Goal: Unclear: Browse casually

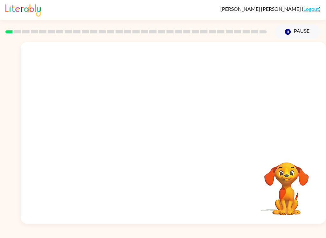
click at [244, 199] on video "Your browser must support playing .mp4 files to use Literably. Please try using…" at bounding box center [286, 184] width 64 height 64
click at [244, 57] on video "Your browser must support playing .mp4 files to use Literably. Please try using…" at bounding box center [173, 95] width 305 height 107
click at [244, 54] on video "Your browser must support playing .mp4 files to use Literably. Please try using…" at bounding box center [173, 95] width 305 height 107
click at [244, 59] on video "Your browser must support playing .mp4 files to use Literably. Please try using…" at bounding box center [173, 95] width 305 height 107
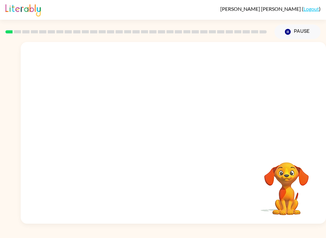
click at [244, 57] on video "Your browser must support playing .mp4 files to use Literably. Please try using…" at bounding box center [173, 95] width 305 height 107
click at [244, 56] on video "Your browser must support playing .mp4 files to use Literably. Please try using…" at bounding box center [173, 95] width 305 height 107
click at [244, 57] on video "Your browser must support playing .mp4 files to use Literably. Please try using…" at bounding box center [173, 95] width 305 height 107
click at [244, 59] on video "Your browser must support playing .mp4 files to use Literably. Please try using…" at bounding box center [173, 95] width 305 height 107
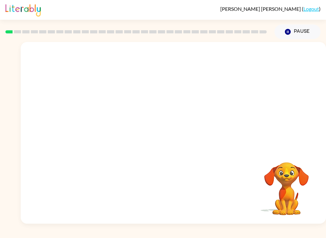
click at [244, 54] on video "Your browser must support playing .mp4 files to use Literably. Please try using…" at bounding box center [173, 95] width 305 height 107
click at [244, 56] on video "Your browser must support playing .mp4 files to use Literably. Please try using…" at bounding box center [173, 95] width 305 height 107
click at [157, 131] on button "button" at bounding box center [173, 135] width 41 height 23
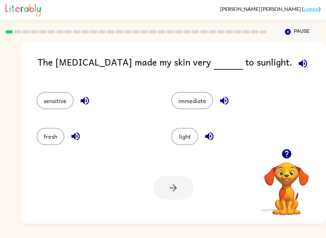
click at [244, 61] on icon "button" at bounding box center [302, 63] width 11 height 11
click at [87, 99] on icon "button" at bounding box center [84, 100] width 11 height 11
click at [44, 95] on button "sensitive" at bounding box center [55, 100] width 37 height 17
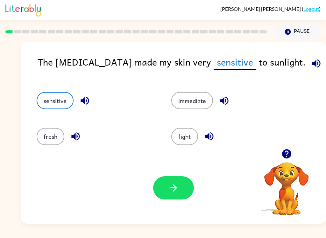
click at [165, 182] on button "button" at bounding box center [173, 187] width 41 height 23
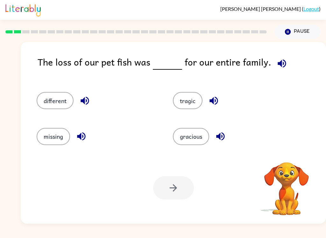
click at [244, 59] on icon "button" at bounding box center [281, 63] width 11 height 11
click at [244, 62] on icon "button" at bounding box center [281, 63] width 11 height 11
click at [244, 64] on icon "button" at bounding box center [281, 63] width 8 height 8
click at [84, 99] on icon "button" at bounding box center [84, 101] width 8 height 8
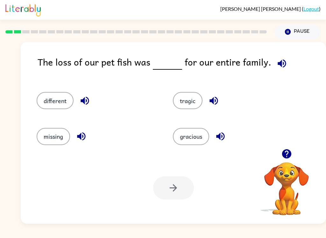
click at [77, 140] on icon "button" at bounding box center [81, 136] width 11 height 11
click at [244, 60] on button "button" at bounding box center [281, 63] width 16 height 16
click at [244, 63] on icon "button" at bounding box center [281, 63] width 11 height 11
click at [244, 64] on icon "button" at bounding box center [281, 63] width 11 height 11
click at [244, 63] on icon "button" at bounding box center [281, 63] width 11 height 11
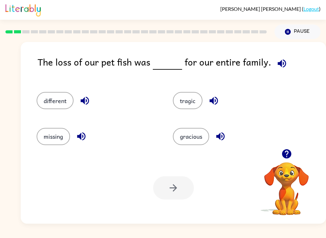
click at [244, 62] on icon "button" at bounding box center [281, 63] width 8 height 8
click at [244, 59] on icon "button" at bounding box center [281, 63] width 11 height 11
click at [217, 97] on icon "button" at bounding box center [213, 100] width 11 height 11
click at [222, 134] on icon "button" at bounding box center [220, 136] width 11 height 11
click at [189, 103] on button "tragic" at bounding box center [188, 100] width 30 height 17
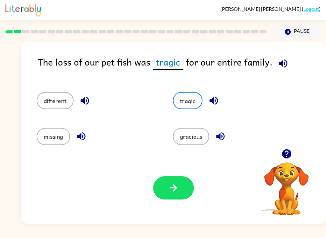
click at [176, 195] on button "button" at bounding box center [173, 187] width 41 height 23
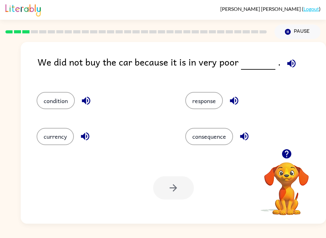
click at [244, 64] on icon "button" at bounding box center [291, 63] width 8 height 8
click at [64, 30] on div at bounding box center [136, 32] width 269 height 22
click at [88, 98] on icon "button" at bounding box center [86, 101] width 8 height 8
click at [87, 142] on icon "button" at bounding box center [84, 136] width 11 height 11
click at [231, 100] on icon "button" at bounding box center [234, 101] width 8 height 8
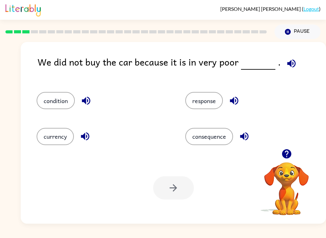
click at [243, 138] on icon "button" at bounding box center [244, 136] width 8 height 8
click at [86, 98] on icon "button" at bounding box center [85, 100] width 11 height 11
click at [46, 98] on button "condition" at bounding box center [56, 100] width 38 height 17
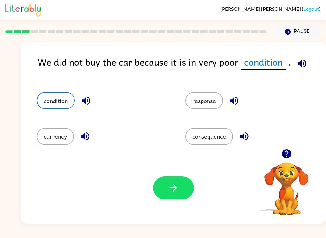
click at [161, 193] on button "button" at bounding box center [173, 187] width 41 height 23
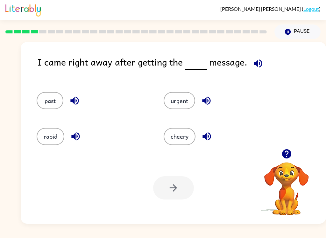
click at [244, 62] on icon "button" at bounding box center [257, 63] width 11 height 11
click at [244, 58] on icon "button" at bounding box center [257, 63] width 11 height 11
click at [75, 98] on icon "button" at bounding box center [74, 100] width 11 height 11
click at [77, 143] on button "button" at bounding box center [75, 136] width 16 height 16
click at [209, 96] on icon "button" at bounding box center [206, 100] width 11 height 11
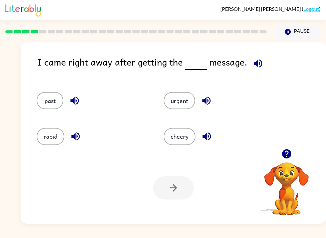
click at [204, 133] on icon "button" at bounding box center [206, 136] width 11 height 11
click at [185, 98] on button "urgent" at bounding box center [178, 100] width 31 height 17
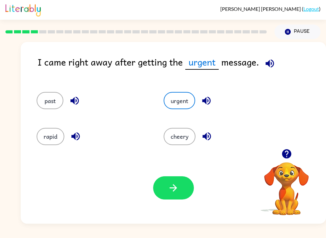
click at [181, 187] on button "button" at bounding box center [173, 187] width 41 height 23
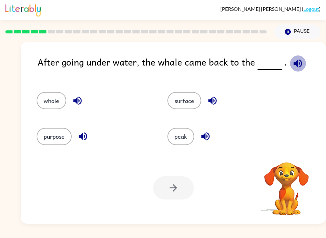
click at [244, 58] on icon "button" at bounding box center [297, 63] width 11 height 11
click at [244, 62] on icon "button" at bounding box center [297, 63] width 8 height 8
click at [244, 67] on icon "button" at bounding box center [297, 63] width 11 height 11
click at [244, 60] on icon "button" at bounding box center [297, 63] width 11 height 11
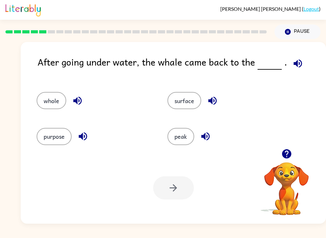
click at [244, 60] on icon "button" at bounding box center [297, 63] width 11 height 11
click at [81, 99] on icon "button" at bounding box center [77, 100] width 11 height 11
click at [82, 132] on icon "button" at bounding box center [82, 136] width 11 height 11
click at [209, 94] on button "button" at bounding box center [212, 101] width 16 height 16
click at [205, 134] on icon "button" at bounding box center [205, 136] width 11 height 11
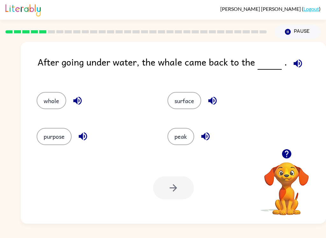
click at [244, 66] on icon "button" at bounding box center [297, 63] width 11 height 11
click at [244, 60] on icon "button" at bounding box center [297, 63] width 11 height 11
click at [244, 64] on icon "button" at bounding box center [297, 63] width 8 height 8
click at [244, 62] on icon "button" at bounding box center [297, 63] width 8 height 8
click at [244, 65] on icon "button" at bounding box center [297, 63] width 11 height 11
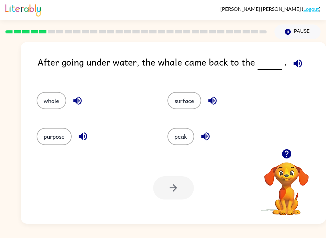
click at [244, 61] on icon "button" at bounding box center [297, 63] width 8 height 8
click at [212, 97] on icon "button" at bounding box center [212, 100] width 11 height 11
click at [188, 93] on button "surface" at bounding box center [184, 100] width 34 height 17
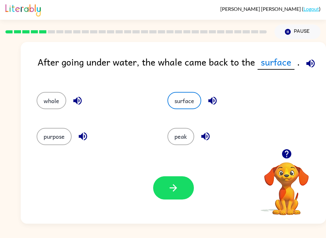
click at [183, 185] on button "button" at bounding box center [173, 187] width 41 height 23
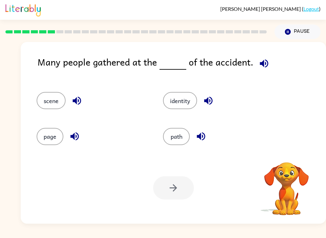
click at [244, 70] on button "button" at bounding box center [264, 63] width 16 height 16
click at [244, 62] on icon "button" at bounding box center [263, 63] width 11 height 11
click at [210, 99] on icon "button" at bounding box center [207, 100] width 11 height 11
click at [205, 135] on icon "button" at bounding box center [200, 136] width 11 height 11
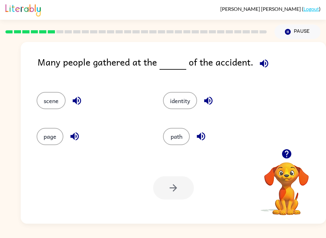
click at [75, 93] on button "button" at bounding box center [77, 101] width 16 height 16
click at [78, 100] on icon "button" at bounding box center [76, 101] width 8 height 8
click at [80, 96] on icon "button" at bounding box center [76, 100] width 11 height 11
click at [77, 98] on icon "button" at bounding box center [76, 101] width 8 height 8
click at [74, 132] on icon "button" at bounding box center [74, 136] width 11 height 11
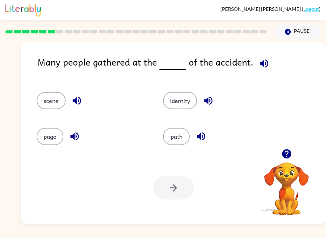
click at [46, 94] on button "scene" at bounding box center [51, 100] width 29 height 17
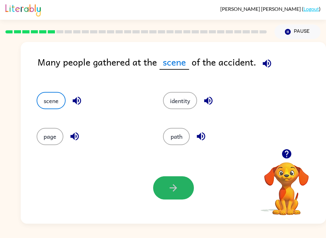
click at [165, 192] on button "button" at bounding box center [173, 187] width 41 height 23
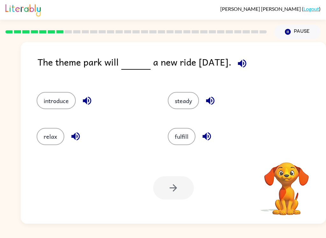
click at [244, 60] on icon "button" at bounding box center [241, 63] width 11 height 11
click at [87, 95] on button "button" at bounding box center [87, 101] width 16 height 16
click at [74, 130] on button "button" at bounding box center [75, 136] width 16 height 16
click at [209, 98] on icon "button" at bounding box center [209, 100] width 11 height 11
click at [203, 141] on icon "button" at bounding box center [206, 136] width 11 height 11
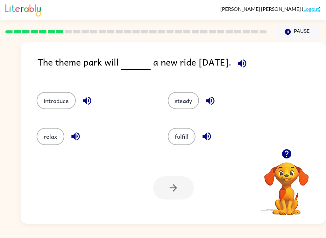
click at [49, 94] on button "introduce" at bounding box center [56, 100] width 39 height 17
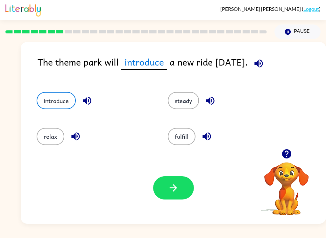
click at [167, 182] on button "button" at bounding box center [173, 187] width 41 height 23
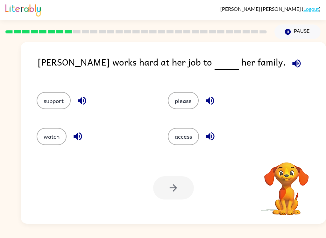
click at [244, 64] on icon "button" at bounding box center [296, 63] width 11 height 11
click at [47, 97] on button "support" at bounding box center [54, 100] width 34 height 17
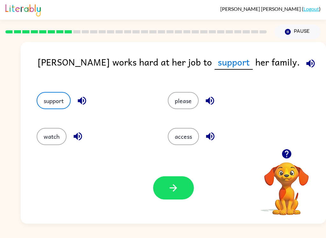
click at [46, 141] on button "watch" at bounding box center [52, 136] width 30 height 17
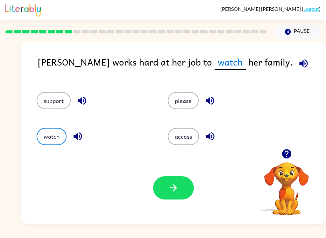
click at [181, 93] on button "please" at bounding box center [183, 100] width 31 height 17
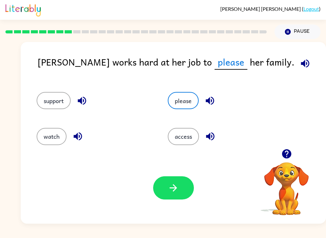
click at [180, 130] on button "access" at bounding box center [183, 136] width 31 height 17
click at [212, 99] on icon "button" at bounding box center [209, 100] width 11 height 11
click at [216, 136] on icon "button" at bounding box center [209, 136] width 11 height 11
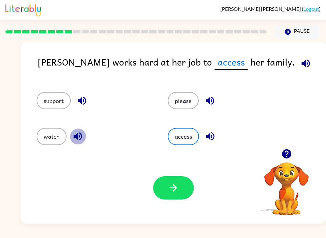
click at [75, 140] on icon "button" at bounding box center [77, 136] width 11 height 11
click at [84, 97] on icon "button" at bounding box center [82, 101] width 8 height 8
click at [52, 94] on button "support" at bounding box center [54, 100] width 34 height 17
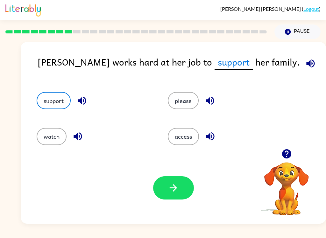
click at [180, 189] on button "button" at bounding box center [173, 187] width 41 height 23
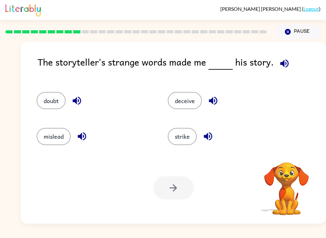
click at [244, 61] on icon "button" at bounding box center [283, 63] width 11 height 11
click at [74, 98] on icon "button" at bounding box center [76, 100] width 11 height 11
click at [82, 133] on icon "button" at bounding box center [81, 136] width 11 height 11
click at [214, 103] on icon "button" at bounding box center [212, 100] width 11 height 11
click at [211, 137] on icon "button" at bounding box center [207, 136] width 11 height 11
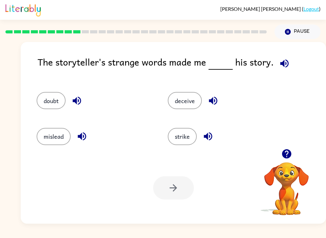
click at [85, 138] on icon "button" at bounding box center [81, 136] width 11 height 11
click at [39, 136] on button "mislead" at bounding box center [54, 136] width 34 height 17
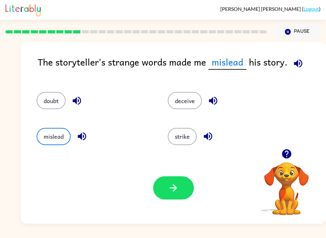
click at [185, 191] on button "button" at bounding box center [173, 187] width 41 height 23
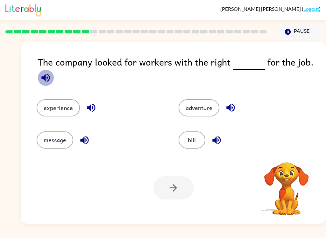
click at [41, 82] on icon "button" at bounding box center [45, 77] width 11 height 11
click at [93, 104] on icon "button" at bounding box center [91, 107] width 11 height 11
click at [84, 136] on icon "button" at bounding box center [84, 139] width 11 height 11
click at [238, 102] on div "adventure" at bounding box center [241, 107] width 127 height 17
click at [233, 105] on icon "button" at bounding box center [230, 108] width 8 height 8
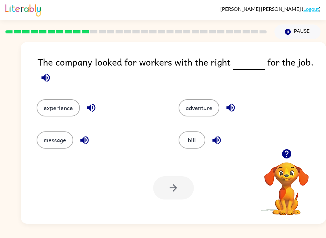
click at [217, 141] on icon "button" at bounding box center [216, 140] width 8 height 8
click at [216, 140] on icon "button" at bounding box center [216, 140] width 8 height 8
click at [96, 100] on div "experience" at bounding box center [100, 107] width 127 height 17
click at [89, 100] on button "button" at bounding box center [91, 107] width 16 height 16
click at [93, 107] on icon "button" at bounding box center [91, 107] width 11 height 11
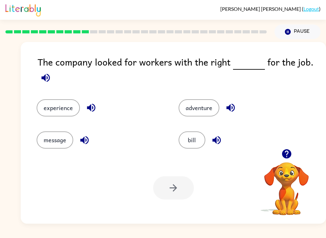
click at [57, 104] on button "experience" at bounding box center [58, 107] width 43 height 17
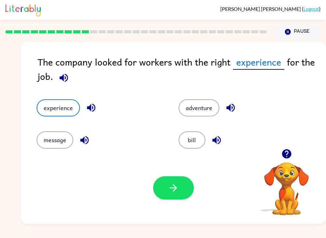
click at [175, 198] on button "button" at bounding box center [173, 187] width 41 height 23
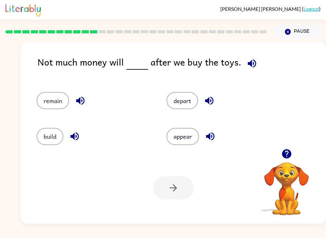
click at [244, 61] on icon "button" at bounding box center [251, 63] width 8 height 8
click at [85, 100] on icon "button" at bounding box center [80, 100] width 11 height 11
click at [56, 96] on button "remain" at bounding box center [53, 100] width 32 height 17
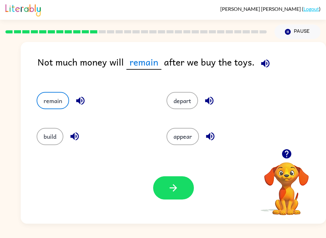
click at [179, 187] on button "button" at bounding box center [173, 187] width 41 height 23
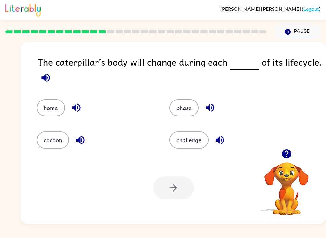
click at [38, 81] on button "button" at bounding box center [46, 78] width 16 height 16
click at [43, 77] on icon "button" at bounding box center [45, 77] width 8 height 8
click at [45, 77] on icon "button" at bounding box center [45, 77] width 8 height 8
click at [73, 109] on icon "button" at bounding box center [76, 108] width 8 height 8
click at [81, 138] on icon "button" at bounding box center [80, 139] width 11 height 11
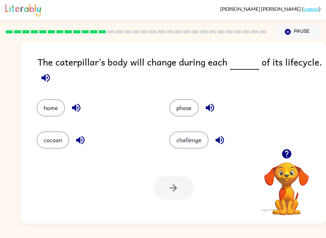
click at [210, 107] on icon "button" at bounding box center [209, 107] width 11 height 11
click at [221, 137] on icon "button" at bounding box center [219, 140] width 8 height 8
click at [186, 105] on button "phase" at bounding box center [183, 107] width 29 height 17
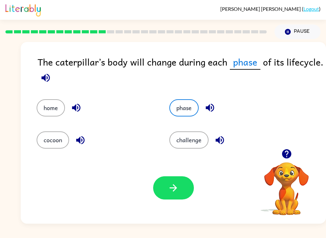
click at [168, 193] on icon "button" at bounding box center [173, 187] width 11 height 11
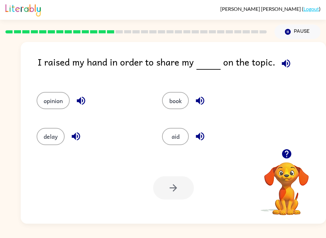
click at [244, 61] on icon "button" at bounding box center [285, 63] width 8 height 8
click at [244, 63] on icon "button" at bounding box center [285, 63] width 11 height 11
click at [79, 97] on icon "button" at bounding box center [80, 100] width 11 height 11
click at [202, 95] on button "button" at bounding box center [200, 101] width 16 height 16
click at [201, 137] on icon "button" at bounding box center [199, 136] width 8 height 8
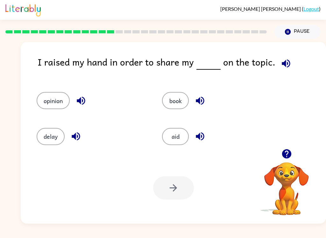
click at [200, 132] on icon "button" at bounding box center [199, 136] width 11 height 11
click at [72, 134] on icon "button" at bounding box center [75, 136] width 11 height 11
click at [83, 103] on icon "button" at bounding box center [80, 100] width 11 height 11
click at [52, 98] on button "opinion" at bounding box center [53, 100] width 33 height 17
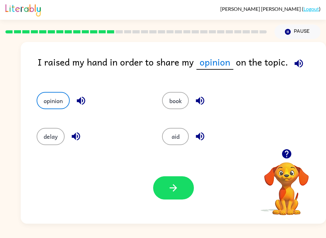
click at [178, 190] on icon "button" at bounding box center [173, 187] width 11 height 11
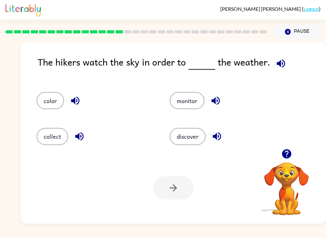
click at [244, 62] on icon "button" at bounding box center [280, 63] width 11 height 11
click at [75, 96] on icon "button" at bounding box center [75, 100] width 11 height 11
click at [81, 132] on icon "button" at bounding box center [79, 136] width 11 height 11
click at [213, 99] on icon "button" at bounding box center [215, 100] width 11 height 11
click at [219, 134] on icon "button" at bounding box center [216, 136] width 8 height 8
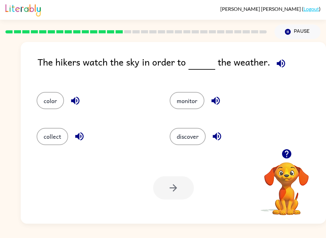
click at [223, 138] on button "button" at bounding box center [217, 136] width 16 height 16
click at [219, 133] on icon "button" at bounding box center [216, 136] width 8 height 8
click at [188, 93] on button "monitor" at bounding box center [186, 100] width 35 height 17
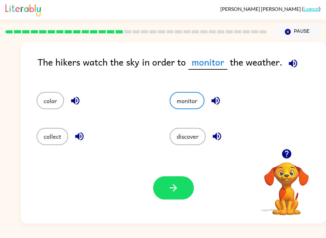
click at [190, 182] on button "button" at bounding box center [173, 187] width 41 height 23
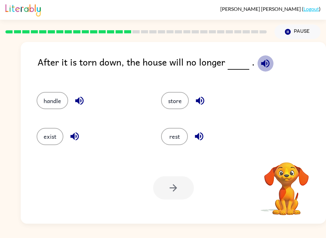
click at [244, 63] on icon "button" at bounding box center [265, 63] width 8 height 8
click at [244, 64] on icon "button" at bounding box center [264, 63] width 11 height 11
click at [244, 61] on icon "button" at bounding box center [264, 63] width 11 height 11
click at [78, 97] on icon "button" at bounding box center [79, 100] width 11 height 11
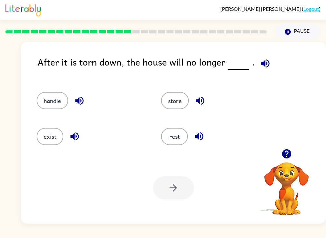
click at [202, 99] on icon "button" at bounding box center [199, 100] width 11 height 11
click at [205, 135] on button "button" at bounding box center [199, 136] width 16 height 16
click at [72, 135] on icon "button" at bounding box center [74, 136] width 11 height 11
click at [48, 131] on button "exist" at bounding box center [50, 136] width 27 height 17
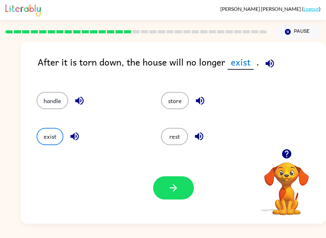
click at [190, 188] on button "button" at bounding box center [173, 187] width 41 height 23
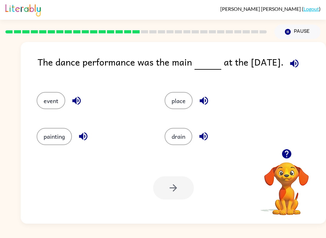
click at [98, 148] on div "painting" at bounding box center [88, 134] width 128 height 36
click at [244, 65] on icon "button" at bounding box center [294, 63] width 8 height 8
click at [79, 106] on icon "button" at bounding box center [76, 100] width 11 height 11
click at [205, 104] on icon "button" at bounding box center [203, 100] width 11 height 11
click at [206, 141] on icon "button" at bounding box center [203, 136] width 11 height 11
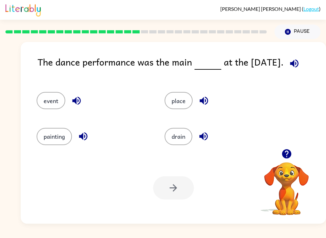
click at [80, 136] on icon "button" at bounding box center [83, 136] width 8 height 8
click at [53, 98] on button "event" at bounding box center [51, 100] width 29 height 17
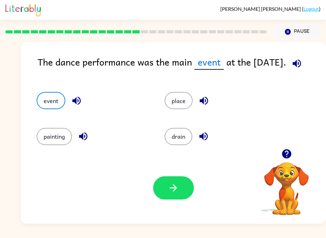
click at [180, 189] on button "button" at bounding box center [173, 187] width 41 height 23
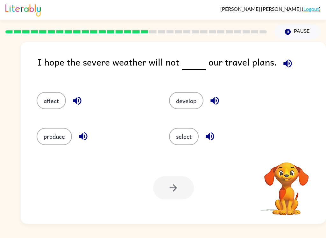
click at [244, 66] on icon "button" at bounding box center [287, 63] width 11 height 11
click at [244, 61] on icon "button" at bounding box center [287, 63] width 11 height 11
click at [244, 63] on icon "button" at bounding box center [287, 63] width 8 height 8
click at [244, 66] on icon "button" at bounding box center [287, 63] width 8 height 8
click at [76, 101] on icon "button" at bounding box center [77, 101] width 8 height 8
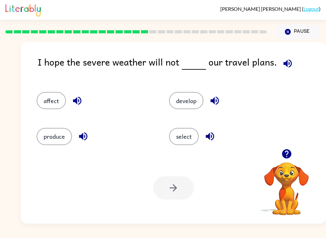
click at [79, 141] on icon "button" at bounding box center [83, 136] width 11 height 11
click at [216, 96] on icon "button" at bounding box center [214, 100] width 11 height 11
click at [212, 135] on icon "button" at bounding box center [209, 136] width 11 height 11
click at [54, 99] on button "affect" at bounding box center [51, 100] width 29 height 17
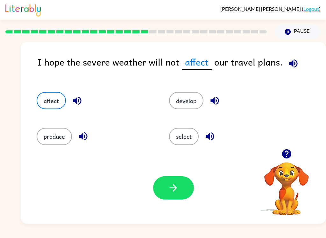
click at [184, 173] on div "Your browser must support playing .mp4 files to use Literably. Please try using…" at bounding box center [173, 188] width 305 height 72
click at [183, 195] on button "button" at bounding box center [173, 187] width 41 height 23
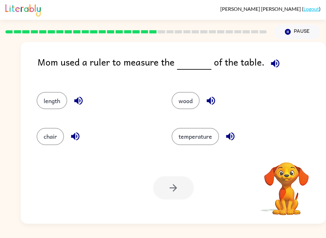
click at [244, 64] on icon "button" at bounding box center [275, 63] width 8 height 8
click at [74, 97] on icon "button" at bounding box center [78, 100] width 11 height 11
click at [69, 132] on button "button" at bounding box center [75, 136] width 16 height 16
click at [208, 99] on icon "button" at bounding box center [210, 100] width 11 height 11
click at [230, 134] on icon "button" at bounding box center [229, 136] width 11 height 11
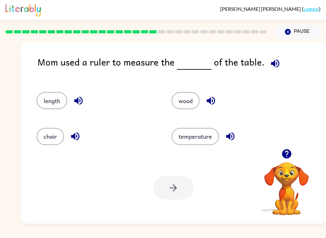
click at [55, 97] on button "length" at bounding box center [52, 100] width 31 height 17
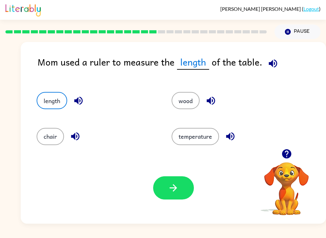
click at [174, 187] on icon "button" at bounding box center [173, 187] width 11 height 11
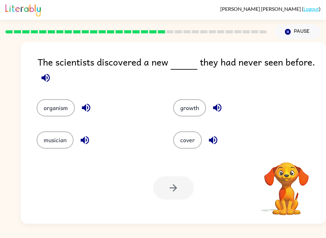
click at [44, 77] on icon "button" at bounding box center [45, 77] width 8 height 8
click at [86, 105] on icon "button" at bounding box center [85, 107] width 11 height 11
click at [83, 139] on icon "button" at bounding box center [84, 140] width 8 height 8
click at [220, 103] on icon "button" at bounding box center [216, 107] width 11 height 11
click at [216, 140] on icon "button" at bounding box center [212, 139] width 11 height 11
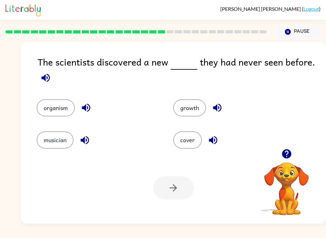
click at [93, 104] on button "button" at bounding box center [86, 107] width 16 height 16
click at [46, 107] on button "organism" at bounding box center [56, 107] width 38 height 17
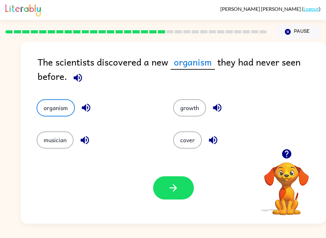
click at [159, 189] on button "button" at bounding box center [173, 187] width 41 height 23
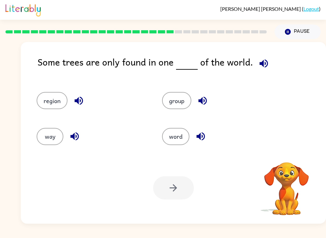
click at [244, 70] on button "button" at bounding box center [263, 63] width 16 height 16
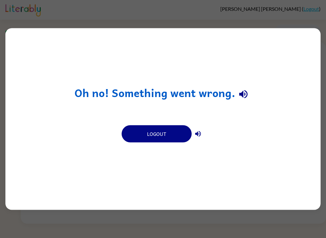
click at [244, 91] on icon "button" at bounding box center [242, 93] width 11 height 11
click at [244, 92] on icon "button" at bounding box center [242, 93] width 11 height 11
click at [141, 139] on button "Logout" at bounding box center [156, 133] width 70 height 17
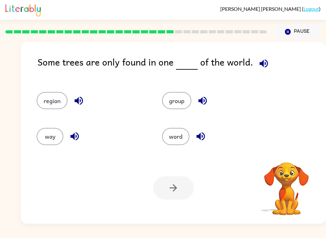
click at [265, 62] on icon "button" at bounding box center [263, 63] width 11 height 11
click at [82, 101] on icon "button" at bounding box center [78, 101] width 8 height 8
click at [72, 134] on icon "button" at bounding box center [74, 136] width 11 height 11
click at [202, 108] on button "button" at bounding box center [202, 101] width 16 height 16
click at [209, 131] on div "word" at bounding box center [217, 136] width 111 height 17
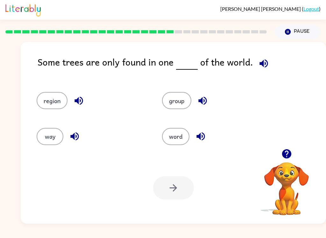
click at [202, 135] on icon "button" at bounding box center [200, 136] width 11 height 11
click at [78, 99] on icon "button" at bounding box center [78, 101] width 8 height 8
click at [51, 100] on button "region" at bounding box center [52, 100] width 31 height 17
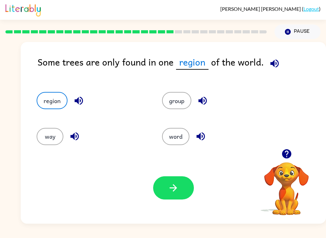
click at [189, 175] on div "Your browser must support playing .mp4 files to use Literably. Please try using…" at bounding box center [173, 188] width 305 height 72
click at [191, 186] on button "button" at bounding box center [173, 187] width 41 height 23
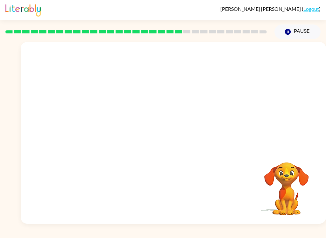
click at [122, 54] on video "Your browser must support playing .mp4 files to use Literably. Please try using…" at bounding box center [173, 95] width 305 height 107
click at [212, 95] on video "Your browser must support playing .mp4 files to use Literably. Please try using…" at bounding box center [173, 95] width 305 height 107
click at [235, 94] on video "Your browser must support playing .mp4 files to use Literably. Please try using…" at bounding box center [173, 95] width 305 height 107
click at [209, 96] on video "Your browser must support playing .mp4 files to use Literably. Please try using…" at bounding box center [173, 95] width 305 height 107
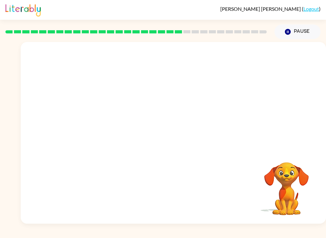
click at [205, 90] on video "Your browser must support playing .mp4 files to use Literably. Please try using…" at bounding box center [173, 95] width 305 height 107
click at [208, 94] on video "Your browser must support playing .mp4 files to use Literably. Please try using…" at bounding box center [173, 95] width 305 height 107
click at [211, 91] on video "Your browser must support playing .mp4 files to use Literably. Please try using…" at bounding box center [173, 95] width 305 height 107
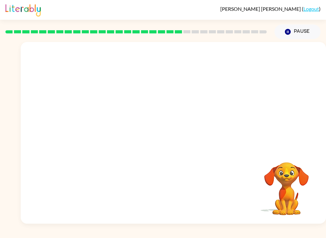
click at [211, 91] on video "Your browser must support playing .mp4 files to use Literably. Please try using…" at bounding box center [173, 95] width 305 height 107
click at [213, 93] on video "Your browser must support playing .mp4 files to use Literably. Please try using…" at bounding box center [173, 95] width 305 height 107
click at [207, 95] on video "Your browser must support playing .mp4 files to use Literably. Please try using…" at bounding box center [173, 95] width 305 height 107
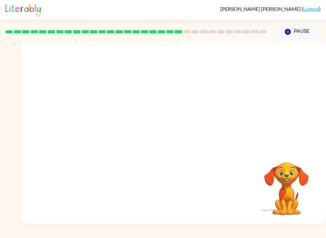
click at [211, 96] on video "Your browser must support playing .mp4 files to use Literably. Please try using…" at bounding box center [173, 95] width 305 height 107
click at [212, 99] on video "Your browser must support playing .mp4 files to use Literably. Please try using…" at bounding box center [173, 95] width 305 height 107
click at [212, 98] on video "Your browser must support playing .mp4 files to use Literably. Please try using…" at bounding box center [173, 95] width 305 height 107
click at [211, 95] on video "Your browser must support playing .mp4 files to use Literably. Please try using…" at bounding box center [173, 95] width 305 height 107
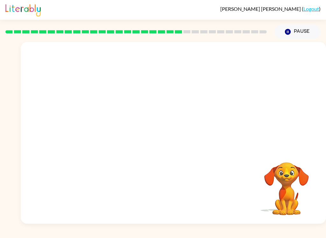
click at [210, 95] on video "Your browser must support playing .mp4 files to use Literably. Please try using…" at bounding box center [173, 95] width 305 height 107
click at [213, 99] on video "Your browser must support playing .mp4 files to use Literably. Please try using…" at bounding box center [173, 95] width 305 height 107
click at [212, 99] on video "Your browser must support playing .mp4 files to use Literably. Please try using…" at bounding box center [173, 95] width 305 height 107
click at [209, 91] on video "Your browser must support playing .mp4 files to use Literably. Please try using…" at bounding box center [173, 95] width 305 height 107
click at [207, 96] on video "Your browser must support playing .mp4 files to use Literably. Please try using…" at bounding box center [173, 95] width 305 height 107
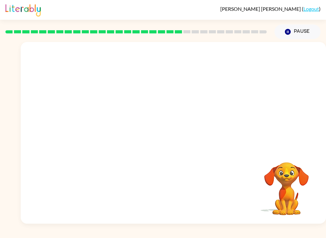
click at [213, 94] on video "Your browser must support playing .mp4 files to use Literably. Please try using…" at bounding box center [173, 95] width 305 height 107
click at [211, 98] on video "Your browser must support playing .mp4 files to use Literably. Please try using…" at bounding box center [173, 95] width 305 height 107
click at [211, 96] on video "Your browser must support playing .mp4 files to use Literably. Please try using…" at bounding box center [173, 95] width 305 height 107
click at [210, 96] on video "Your browser must support playing .mp4 files to use Literably. Please try using…" at bounding box center [173, 95] width 305 height 107
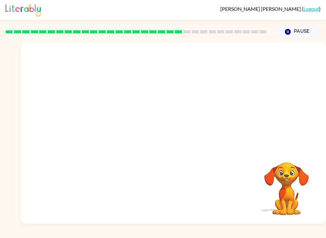
click at [205, 96] on video "Your browser must support playing .mp4 files to use Literably. Please try using…" at bounding box center [173, 95] width 305 height 107
click at [204, 96] on video "Your browser must support playing .mp4 files to use Literably. Please try using…" at bounding box center [173, 95] width 305 height 107
click at [202, 96] on video "Your browser must support playing .mp4 files to use Literably. Please try using…" at bounding box center [173, 95] width 305 height 107
click at [204, 85] on video "Your browser must support playing .mp4 files to use Literably. Please try using…" at bounding box center [173, 95] width 305 height 107
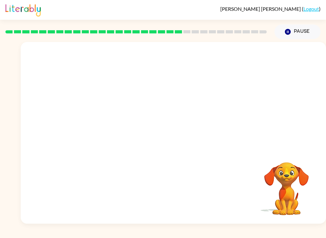
click at [200, 102] on video "Your browser must support playing .mp4 files to use Literably. Please try using…" at bounding box center [173, 95] width 305 height 107
click at [208, 96] on video "Your browser must support playing .mp4 files to use Literably. Please try using…" at bounding box center [173, 95] width 305 height 107
click at [216, 94] on video "Your browser must support playing .mp4 files to use Literably. Please try using…" at bounding box center [173, 95] width 305 height 107
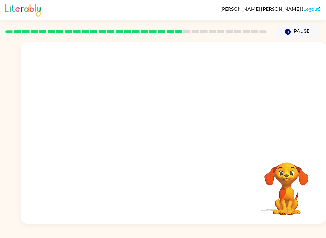
click at [217, 89] on video "Your browser must support playing .mp4 files to use Literably. Please try using…" at bounding box center [173, 95] width 305 height 107
click at [211, 102] on video "Your browser must support playing .mp4 files to use Literably. Please try using…" at bounding box center [173, 95] width 305 height 107
click at [210, 102] on video "Your browser must support playing .mp4 files to use Literably. Please try using…" at bounding box center [173, 95] width 305 height 107
click at [216, 97] on video "Your browser must support playing .mp4 files to use Literably. Please try using…" at bounding box center [173, 95] width 305 height 107
click at [216, 96] on video "Your browser must support playing .mp4 files to use Literably. Please try using…" at bounding box center [173, 95] width 305 height 107
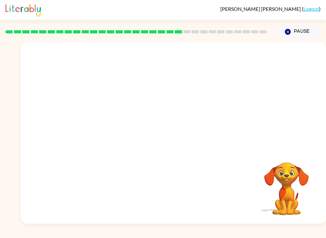
click at [216, 95] on video "Your browser must support playing .mp4 files to use Literably. Please try using…" at bounding box center [173, 95] width 305 height 107
click at [212, 92] on video "Your browser must support playing .mp4 files to use Literably. Please try using…" at bounding box center [173, 95] width 305 height 107
click at [214, 90] on video "Your browser must support playing .mp4 files to use Literably. Please try using…" at bounding box center [173, 95] width 305 height 107
click at [216, 86] on video "Your browser must support playing .mp4 files to use Literably. Please try using…" at bounding box center [173, 95] width 305 height 107
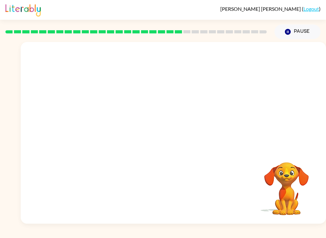
click at [218, 85] on video "Your browser must support playing .mp4 files to use Literably. Please try using…" at bounding box center [173, 95] width 305 height 107
click at [204, 99] on video "Your browser must support playing .mp4 files to use Literably. Please try using…" at bounding box center [173, 95] width 305 height 107
click at [211, 89] on video "Your browser must support playing .mp4 files to use Literably. Please try using…" at bounding box center [173, 95] width 305 height 107
click at [224, 80] on video "Your browser must support playing .mp4 files to use Literably. Please try using…" at bounding box center [173, 95] width 305 height 107
click at [185, 128] on div at bounding box center [173, 135] width 41 height 23
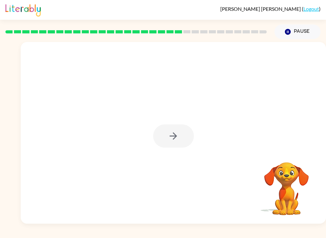
click at [189, 131] on button "button" at bounding box center [173, 135] width 41 height 23
click at [189, 131] on div at bounding box center [173, 135] width 41 height 23
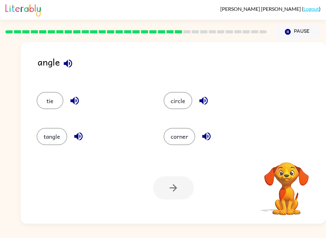
click at [190, 138] on button "corner" at bounding box center [178, 136] width 31 height 17
click at [189, 138] on button "corner" at bounding box center [178, 136] width 31 height 17
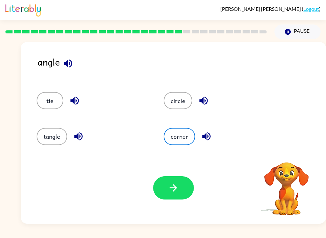
click at [236, 153] on div "Your browser must support playing .mp4 files to use Literably. Please try using…" at bounding box center [173, 188] width 305 height 72
click at [69, 66] on icon "button" at bounding box center [67, 63] width 11 height 11
click at [67, 65] on icon "button" at bounding box center [68, 63] width 8 height 8
click at [74, 97] on icon "button" at bounding box center [74, 100] width 11 height 11
click at [79, 140] on icon "button" at bounding box center [78, 136] width 11 height 11
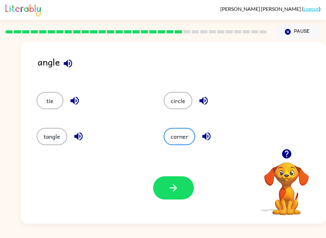
click at [63, 61] on icon "button" at bounding box center [67, 63] width 11 height 11
click at [205, 99] on icon "button" at bounding box center [203, 100] width 11 height 11
click at [206, 136] on icon "button" at bounding box center [206, 136] width 8 height 8
click at [189, 130] on button "corner" at bounding box center [178, 136] width 31 height 17
click at [165, 204] on div "Your browser must support playing .mp4 files to use Literably. Please try using…" at bounding box center [173, 188] width 305 height 72
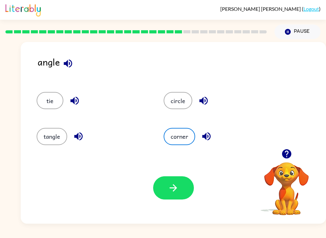
click at [181, 180] on button "button" at bounding box center [173, 187] width 41 height 23
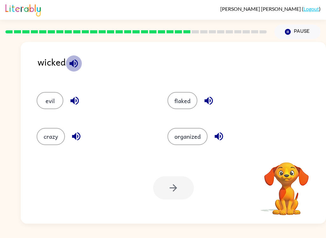
click at [72, 65] on icon "button" at bounding box center [73, 63] width 8 height 8
click at [77, 65] on icon "button" at bounding box center [73, 63] width 8 height 8
click at [211, 100] on icon "button" at bounding box center [208, 101] width 8 height 8
click at [69, 99] on icon "button" at bounding box center [74, 100] width 11 height 11
click at [48, 93] on button "evil" at bounding box center [50, 100] width 27 height 17
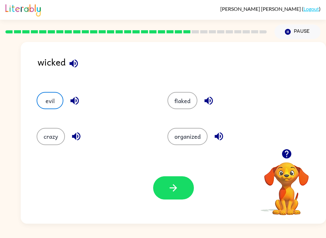
click at [174, 183] on icon "button" at bounding box center [173, 187] width 11 height 11
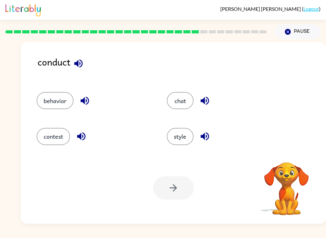
click at [78, 66] on icon "button" at bounding box center [78, 63] width 8 height 8
click at [75, 69] on icon "button" at bounding box center [78, 63] width 11 height 11
click at [207, 100] on icon "button" at bounding box center [204, 100] width 11 height 11
click at [82, 100] on icon "button" at bounding box center [84, 101] width 8 height 8
click at [75, 139] on button "button" at bounding box center [81, 136] width 16 height 16
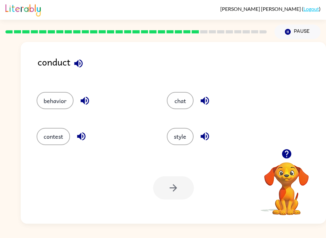
click at [42, 131] on button "contest" at bounding box center [53, 136] width 33 height 17
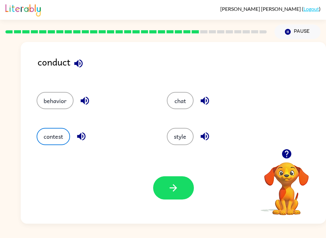
click at [207, 138] on icon "button" at bounding box center [204, 136] width 11 height 11
click at [46, 130] on button "contest" at bounding box center [53, 136] width 33 height 17
click at [163, 188] on button "button" at bounding box center [173, 187] width 41 height 23
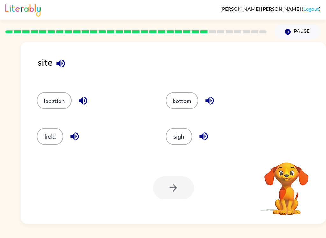
click at [58, 63] on icon "button" at bounding box center [60, 63] width 8 height 8
click at [81, 101] on icon "button" at bounding box center [83, 101] width 8 height 8
click at [73, 136] on icon "button" at bounding box center [74, 136] width 8 height 8
click at [216, 96] on button "button" at bounding box center [209, 101] width 16 height 16
click at [209, 133] on icon "button" at bounding box center [203, 136] width 11 height 11
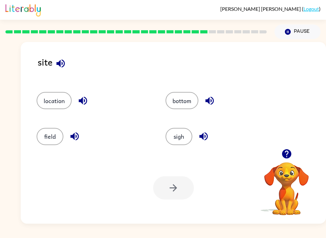
click at [86, 101] on icon "button" at bounding box center [82, 100] width 11 height 11
click at [52, 98] on button "location" at bounding box center [54, 100] width 35 height 17
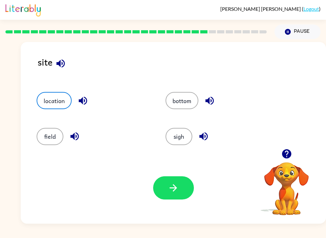
click at [174, 188] on icon "button" at bounding box center [172, 187] width 7 height 7
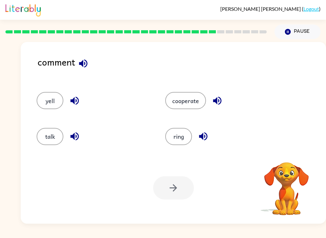
click at [83, 62] on icon "button" at bounding box center [83, 63] width 8 height 8
click at [87, 67] on icon "button" at bounding box center [83, 63] width 11 height 11
click at [72, 101] on icon "button" at bounding box center [74, 101] width 8 height 8
click at [70, 131] on button "button" at bounding box center [74, 136] width 16 height 16
click at [72, 133] on icon "button" at bounding box center [74, 136] width 11 height 11
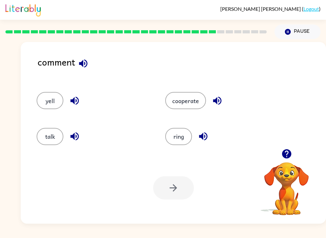
click at [223, 99] on button "button" at bounding box center [217, 101] width 16 height 16
click at [205, 141] on icon "button" at bounding box center [202, 136] width 11 height 11
click at [68, 98] on button "button" at bounding box center [74, 101] width 16 height 16
click at [46, 100] on button "yell" at bounding box center [50, 100] width 27 height 17
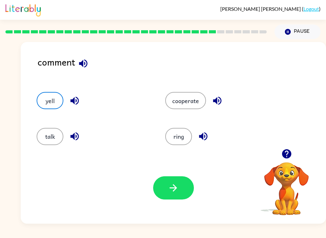
click at [189, 192] on button "button" at bounding box center [173, 187] width 41 height 23
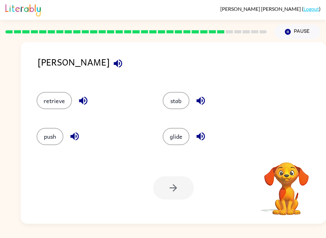
click at [79, 99] on icon "button" at bounding box center [83, 100] width 11 height 11
click at [113, 65] on icon "button" at bounding box center [117, 63] width 8 height 8
click at [112, 59] on icon "button" at bounding box center [117, 63] width 11 height 11
click at [112, 62] on icon "button" at bounding box center [117, 63] width 11 height 11
click at [113, 63] on icon "button" at bounding box center [117, 63] width 8 height 8
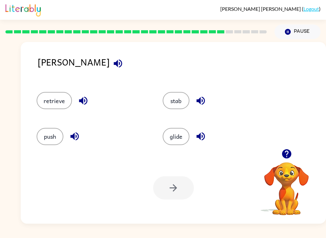
click at [112, 59] on icon "button" at bounding box center [117, 63] width 11 height 11
click at [78, 104] on icon "button" at bounding box center [83, 100] width 11 height 11
click at [69, 135] on button "button" at bounding box center [74, 136] width 16 height 16
click at [203, 99] on icon "button" at bounding box center [200, 100] width 11 height 11
click at [205, 139] on icon "button" at bounding box center [200, 136] width 11 height 11
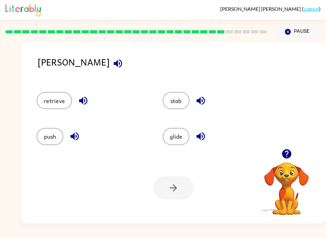
click at [185, 136] on button "glide" at bounding box center [175, 136] width 27 height 17
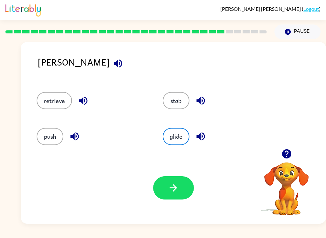
click at [170, 199] on button "button" at bounding box center [173, 187] width 41 height 23
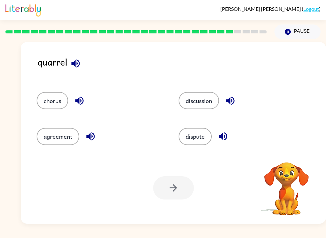
click at [77, 53] on div "quarrel chorus discussion agreement dispute Your browser must support playing .…" at bounding box center [173, 133] width 305 height 182
click at [77, 64] on icon "button" at bounding box center [75, 63] width 8 height 8
click at [70, 61] on button "button" at bounding box center [75, 63] width 16 height 16
click at [74, 98] on button "button" at bounding box center [79, 101] width 16 height 16
click at [233, 99] on icon "button" at bounding box center [230, 101] width 8 height 8
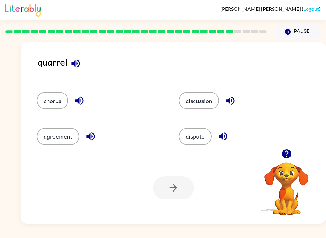
click at [227, 136] on icon "button" at bounding box center [222, 136] width 8 height 8
click at [87, 136] on icon "button" at bounding box center [90, 136] width 8 height 8
click at [46, 128] on button "agreement" at bounding box center [58, 136] width 43 height 17
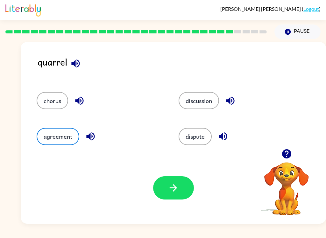
click at [162, 189] on button "button" at bounding box center [173, 187] width 41 height 23
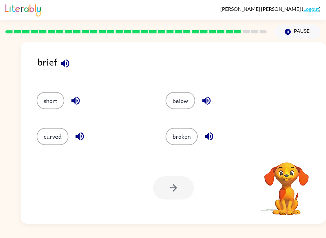
click at [72, 60] on button "button" at bounding box center [65, 63] width 16 height 16
click at [62, 66] on icon "button" at bounding box center [64, 63] width 11 height 11
click at [65, 61] on icon "button" at bounding box center [65, 63] width 8 height 8
click at [73, 104] on icon "button" at bounding box center [75, 100] width 11 height 11
click at [70, 130] on div "curved" at bounding box center [94, 136] width 114 height 17
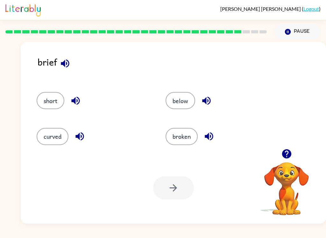
click at [78, 134] on icon "button" at bounding box center [79, 136] width 11 height 11
click at [210, 99] on icon "button" at bounding box center [206, 100] width 11 height 11
click at [209, 136] on icon "button" at bounding box center [208, 136] width 11 height 11
click at [56, 121] on div "curved" at bounding box center [88, 134] width 129 height 36
click at [45, 131] on button "curved" at bounding box center [53, 136] width 32 height 17
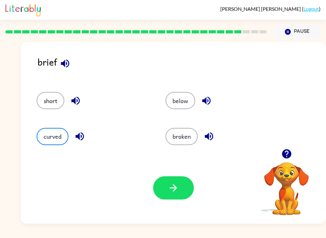
click at [178, 192] on icon "button" at bounding box center [173, 187] width 11 height 11
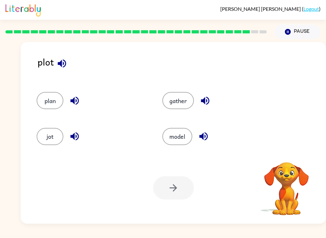
click at [65, 67] on icon "button" at bounding box center [61, 63] width 11 height 11
click at [57, 58] on button "button" at bounding box center [62, 63] width 16 height 16
click at [73, 98] on icon "button" at bounding box center [74, 100] width 11 height 11
click at [46, 95] on button "plan" at bounding box center [50, 100] width 27 height 17
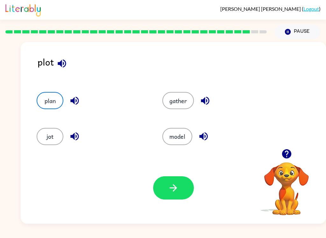
click at [189, 184] on button "button" at bounding box center [173, 187] width 41 height 23
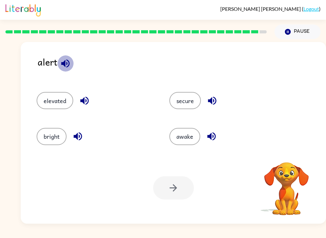
click at [60, 62] on icon "button" at bounding box center [65, 63] width 11 height 11
click at [64, 59] on icon "button" at bounding box center [65, 63] width 11 height 11
click at [85, 104] on icon "button" at bounding box center [84, 100] width 11 height 11
click at [216, 103] on icon "button" at bounding box center [211, 100] width 11 height 11
click at [213, 138] on icon "button" at bounding box center [211, 136] width 11 height 11
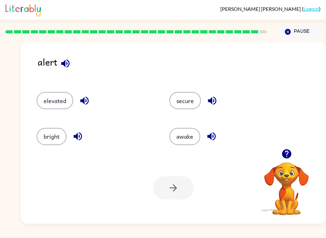
click at [74, 130] on button "button" at bounding box center [78, 136] width 16 height 16
click at [190, 103] on button "secure" at bounding box center [184, 100] width 31 height 17
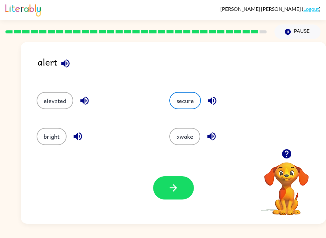
click at [173, 182] on icon "button" at bounding box center [173, 187] width 11 height 11
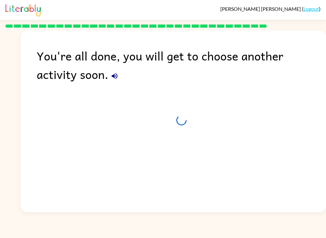
click at [108, 81] on button "button" at bounding box center [114, 76] width 13 height 13
